Goal: Task Accomplishment & Management: Manage account settings

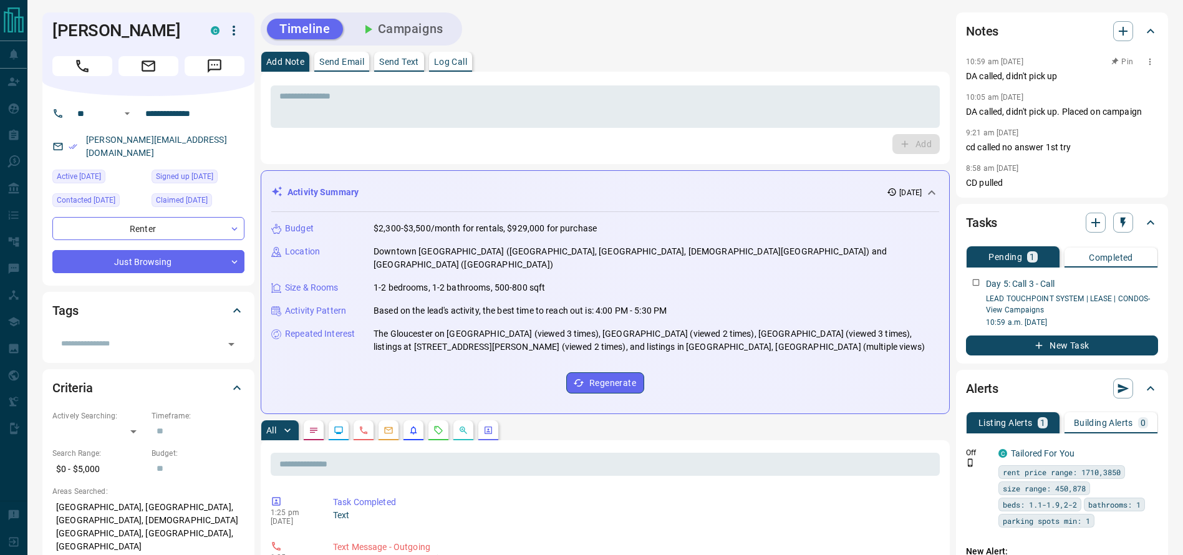
click at [986, 65] on p "10:59 am [DATE]" at bounding box center [994, 61] width 57 height 9
click at [62, 64] on button "Call" at bounding box center [82, 66] width 60 height 20
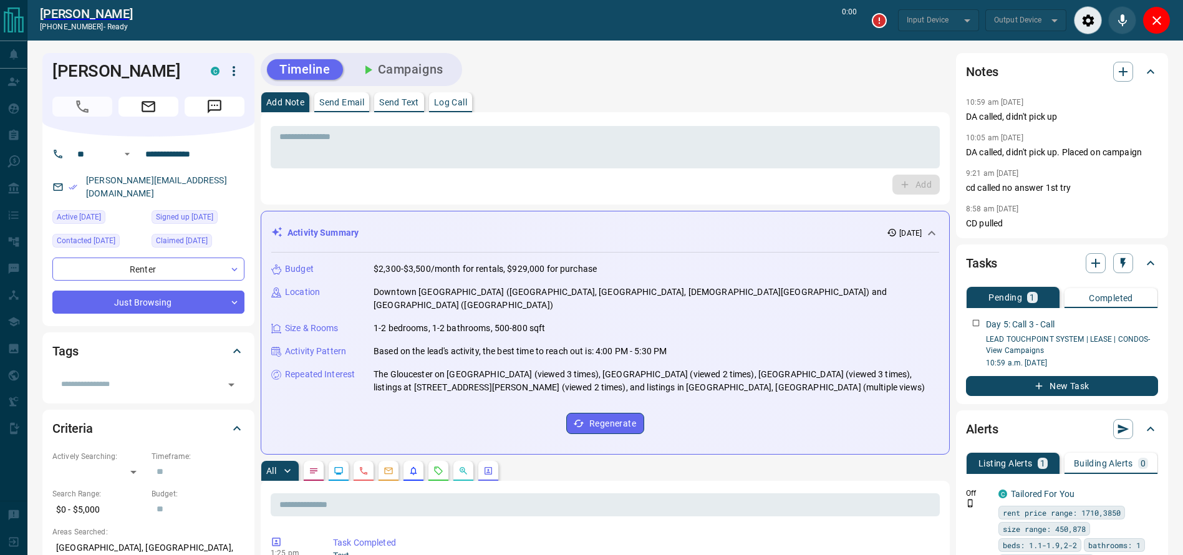
click at [749, 96] on div "Add Note Send Email Send Text Log Call" at bounding box center [605, 102] width 689 height 20
type input "*******"
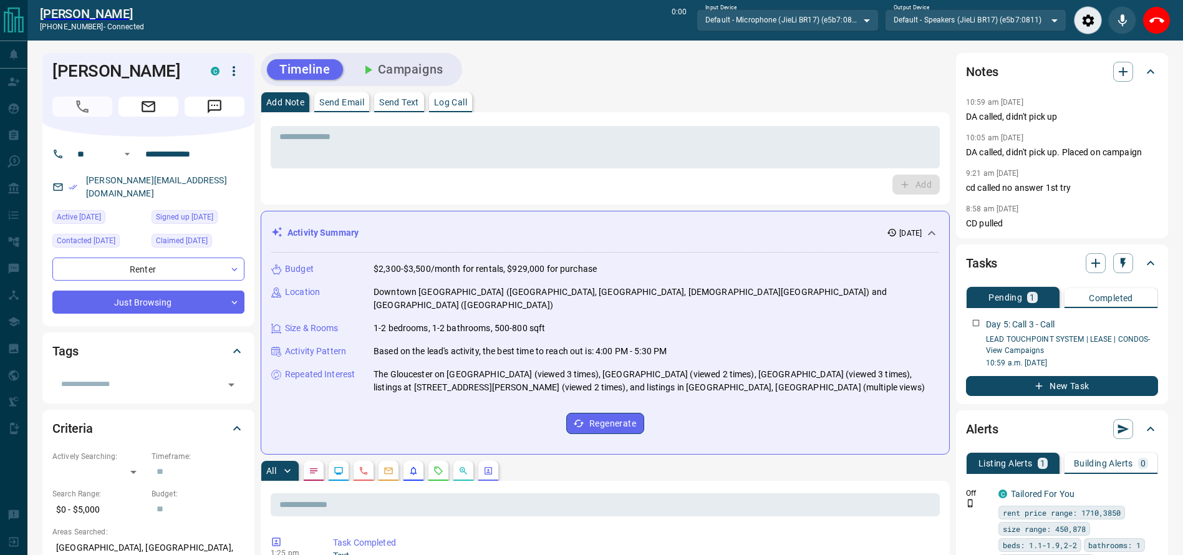
click at [729, 96] on div "Add Note Send Email Send Text Log Call" at bounding box center [605, 102] width 689 height 20
click at [1165, 29] on button "End Call" at bounding box center [1156, 20] width 28 height 28
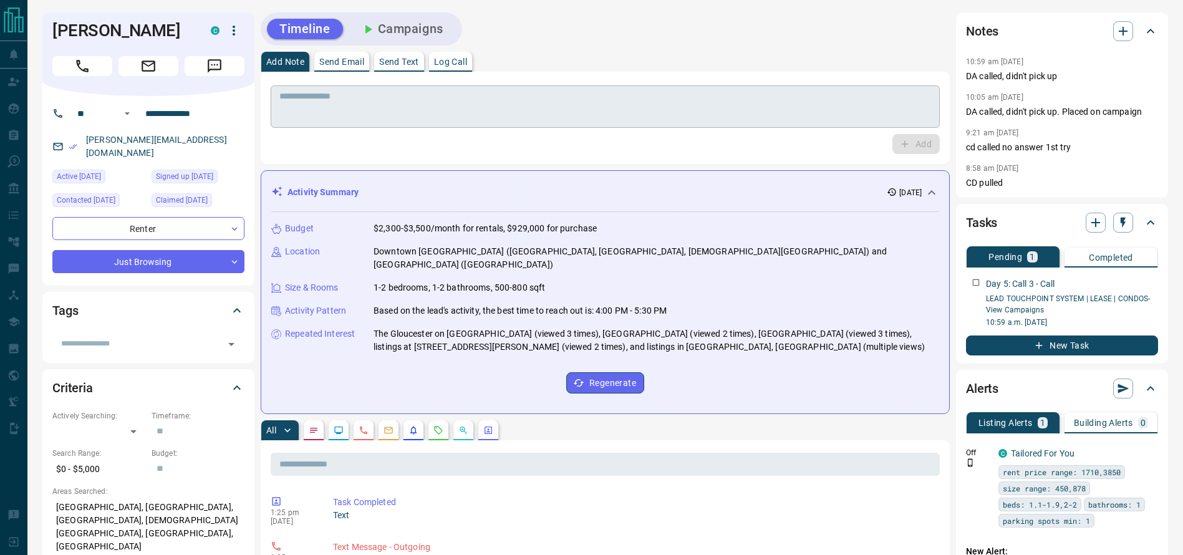
click at [757, 98] on textarea at bounding box center [604, 107] width 651 height 32
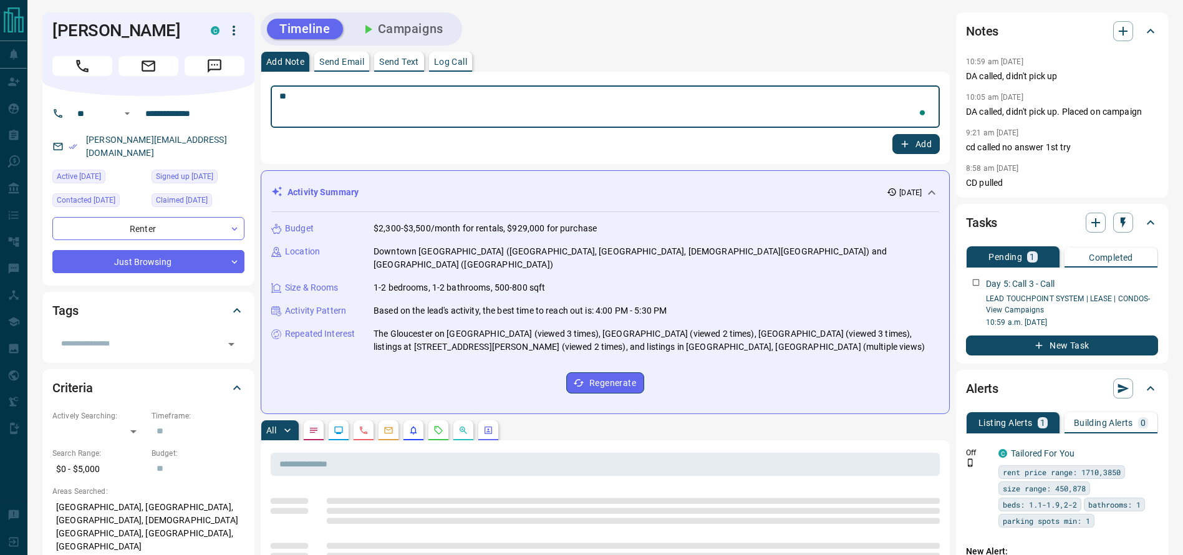
type textarea "*"
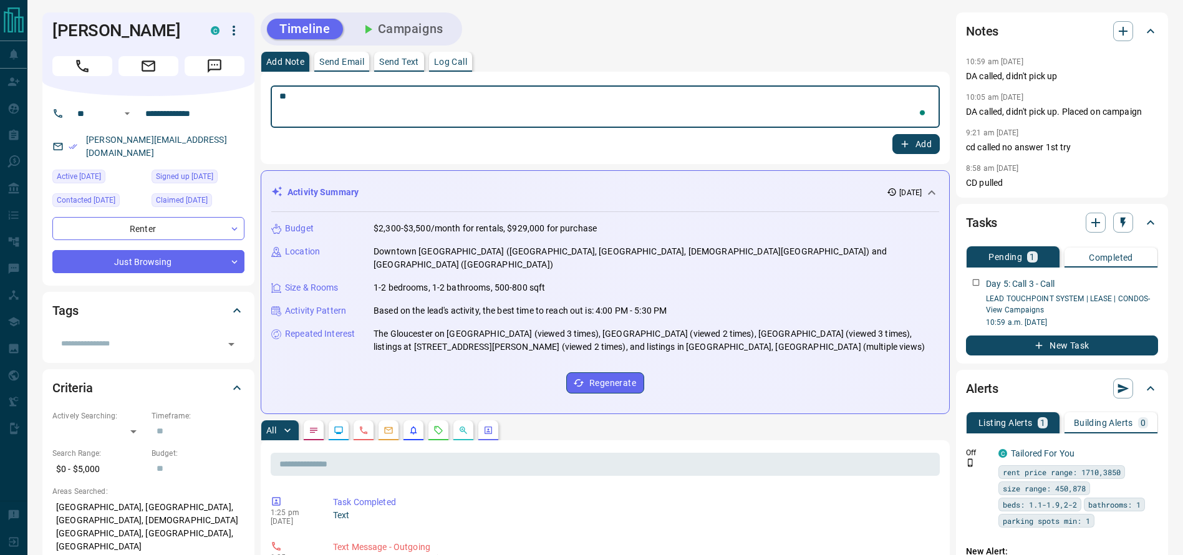
type textarea "*"
type textarea "**********"
click at [923, 143] on button "Add" at bounding box center [915, 144] width 47 height 20
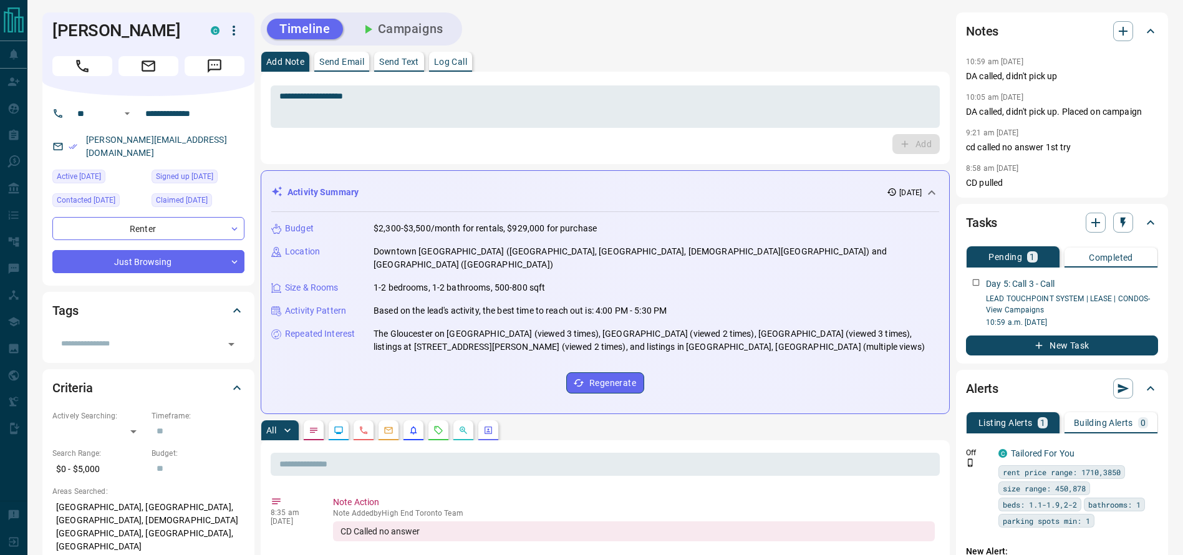
click at [627, 58] on div "Add Note Send Email Send Text Log Call" at bounding box center [605, 62] width 689 height 20
